Goal: Information Seeking & Learning: Understand process/instructions

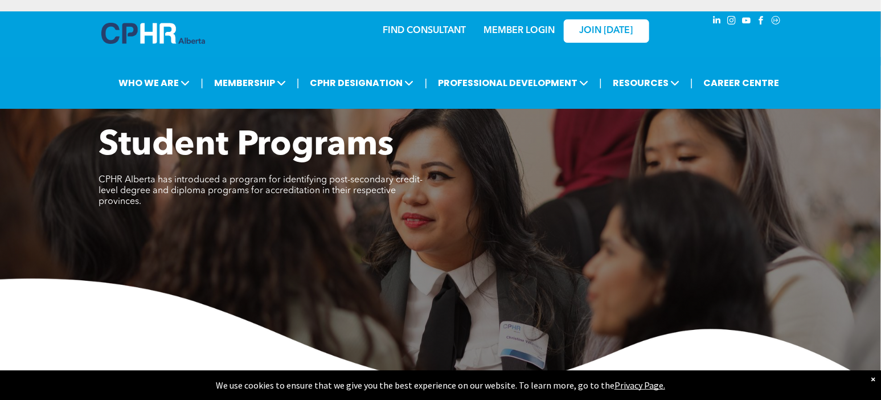
click at [6, 311] on img at bounding box center [440, 333] width 881 height 110
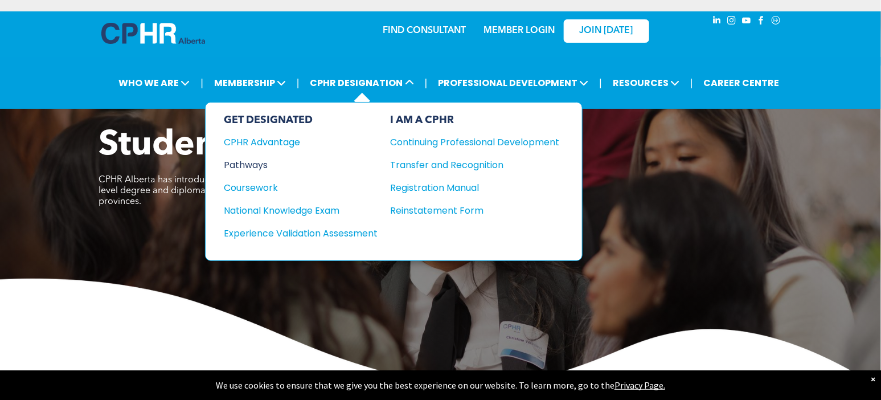
click at [251, 167] on div "Pathways" at bounding box center [293, 165] width 138 height 14
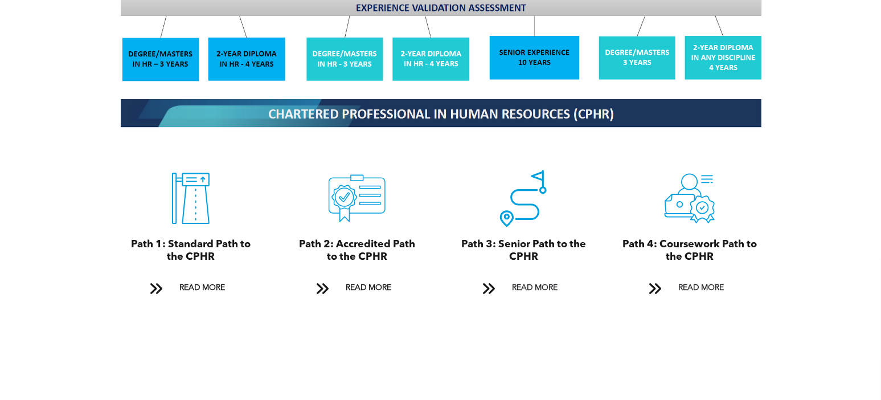
scroll to position [1195, 0]
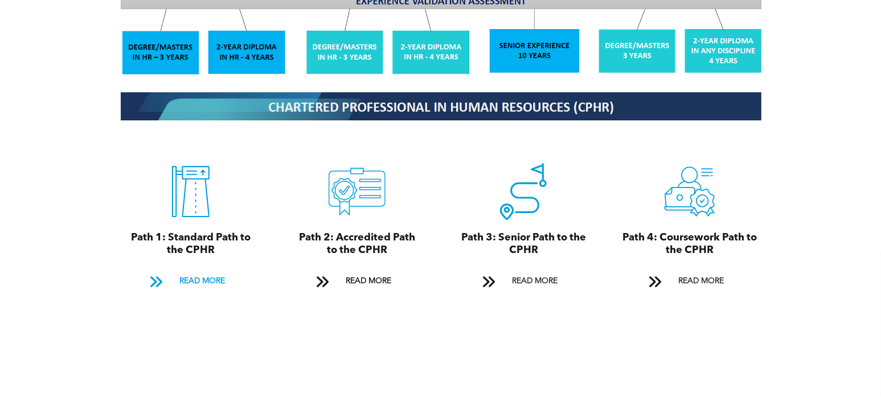
click at [154, 275] on span at bounding box center [156, 281] width 15 height 15
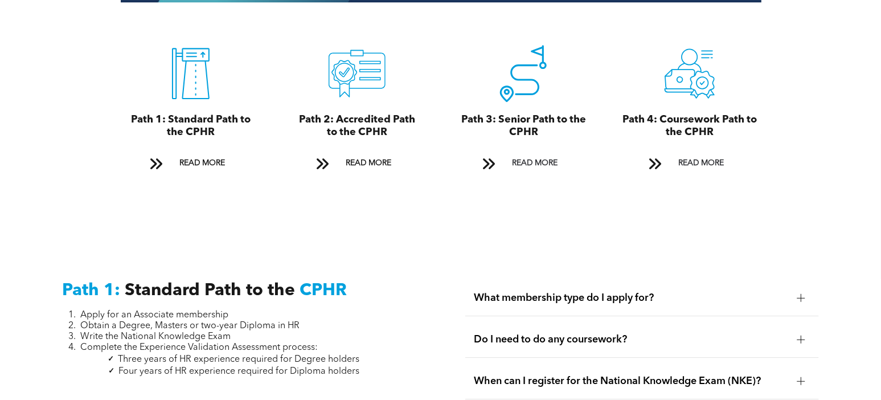
scroll to position [1143, 0]
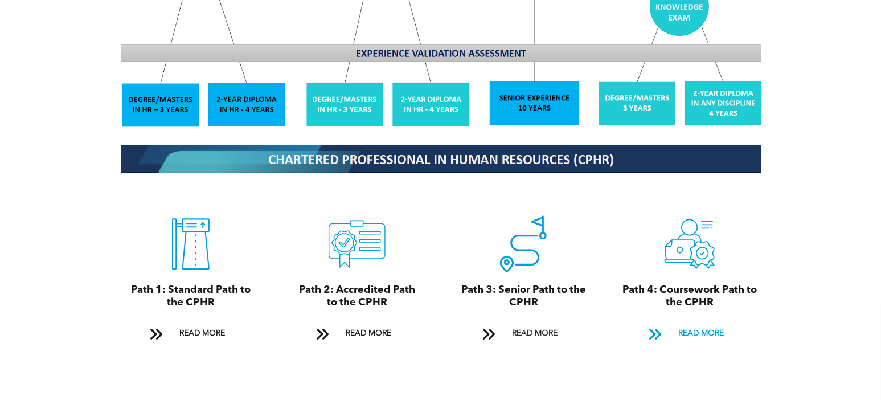
click at [681, 327] on span "READ MORE" at bounding box center [701, 333] width 54 height 21
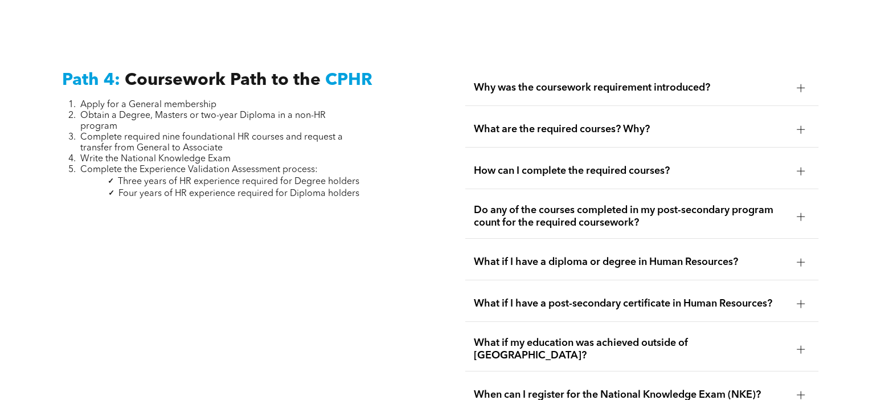
scroll to position [3341, 0]
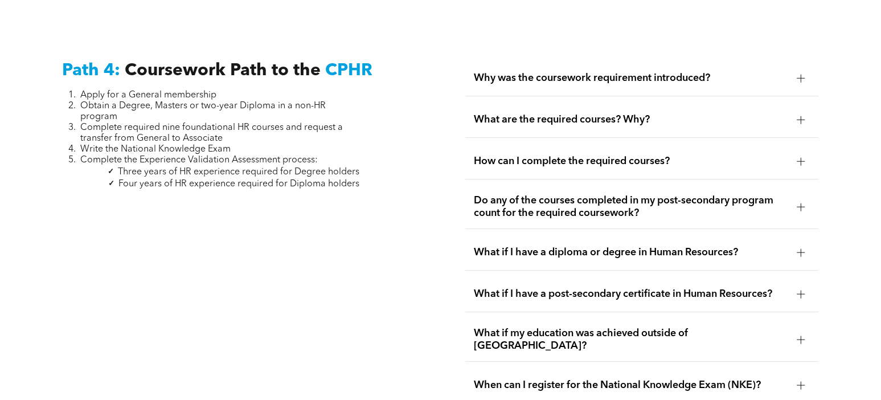
click at [102, 386] on div "Path 4: Coursework Path to the CPHR Apply for a General membership Obtain a Deg…" at bounding box center [239, 231] width 372 height 361
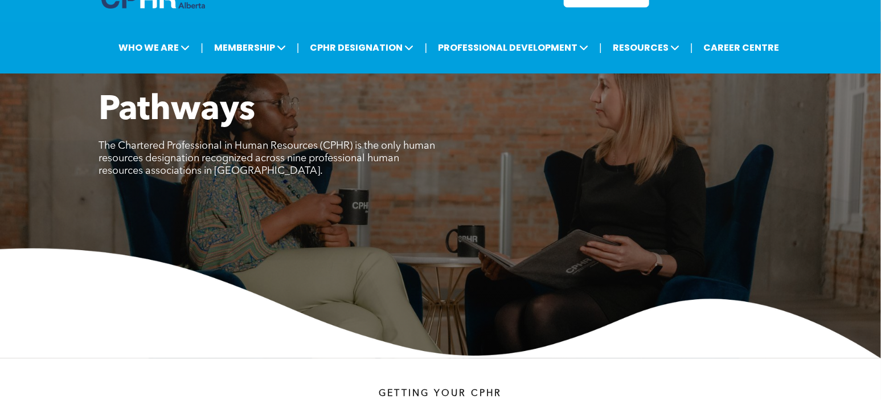
scroll to position [0, 0]
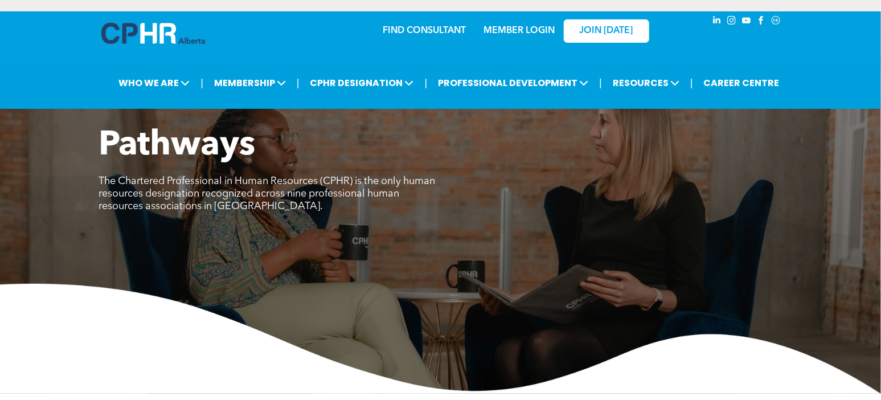
click at [599, 166] on h3 "Pathways" at bounding box center [355, 145] width 512 height 41
